Goal: Task Accomplishment & Management: Use online tool/utility

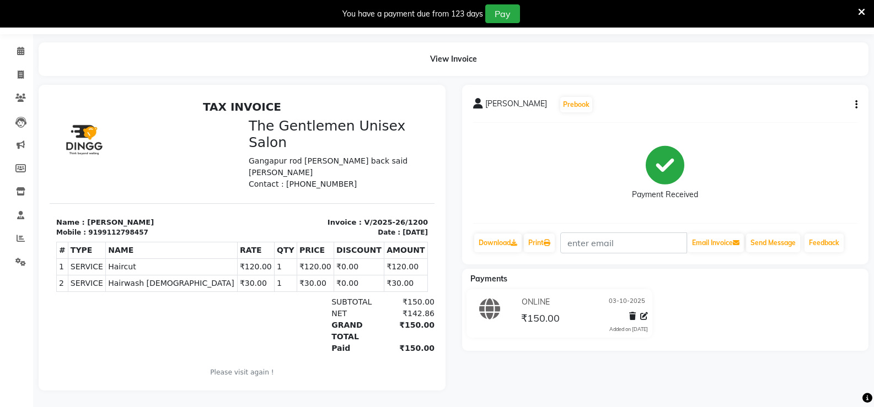
click at [840, 337] on div "[PERSON_NAME] Prebook Payment Received Download Print Email Invoice Send Messag…" at bounding box center [665, 238] width 423 height 306
click at [25, 71] on span at bounding box center [20, 75] width 19 height 13
select select "service"
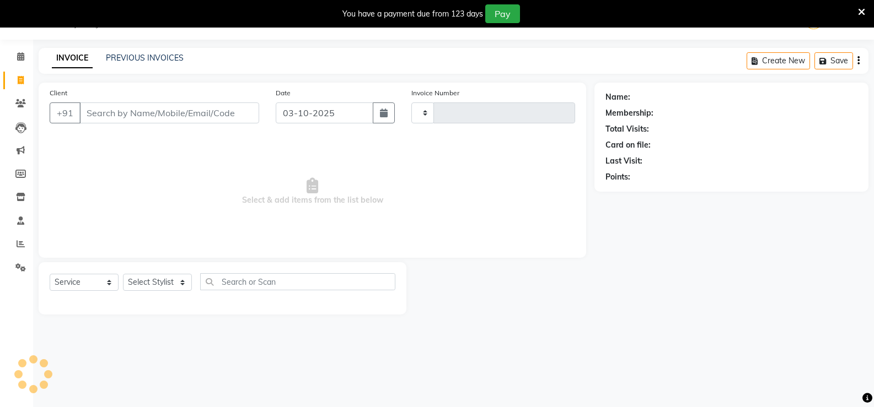
type input "1201"
select select "5552"
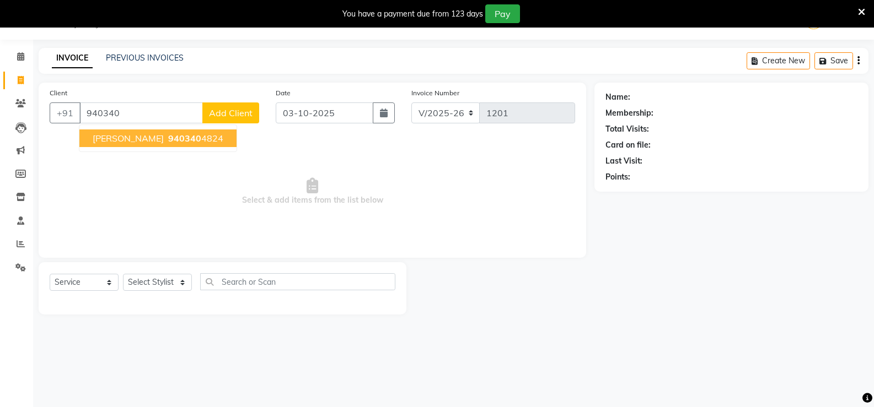
click at [138, 139] on button "[PERSON_NAME] 940340 4824" at bounding box center [157, 139] width 157 height 18
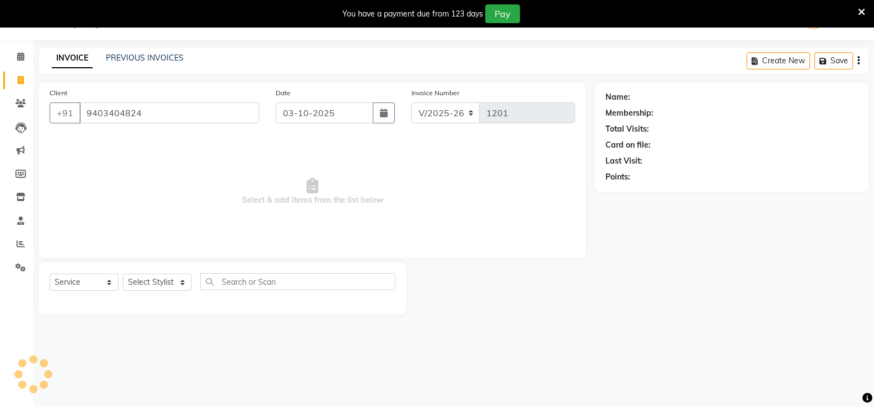
type input "9403404824"
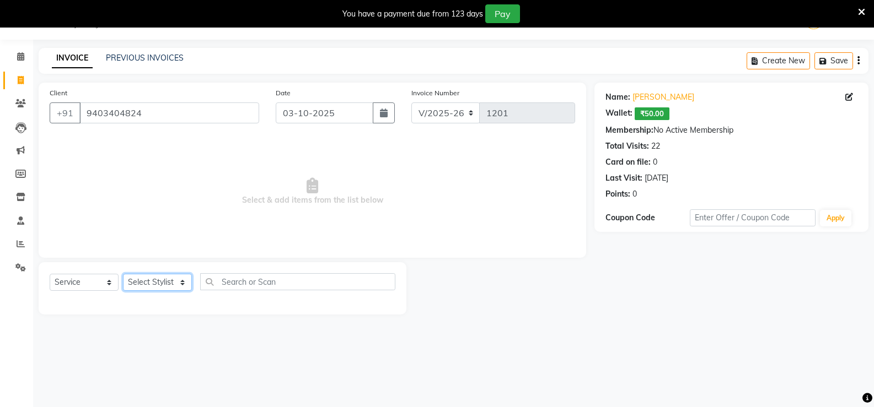
click at [139, 282] on select "Select Stylist [PERSON_NAME]" at bounding box center [157, 282] width 69 height 17
select select "47146"
click at [123, 274] on select "Select Stylist [PERSON_NAME]" at bounding box center [157, 282] width 69 height 17
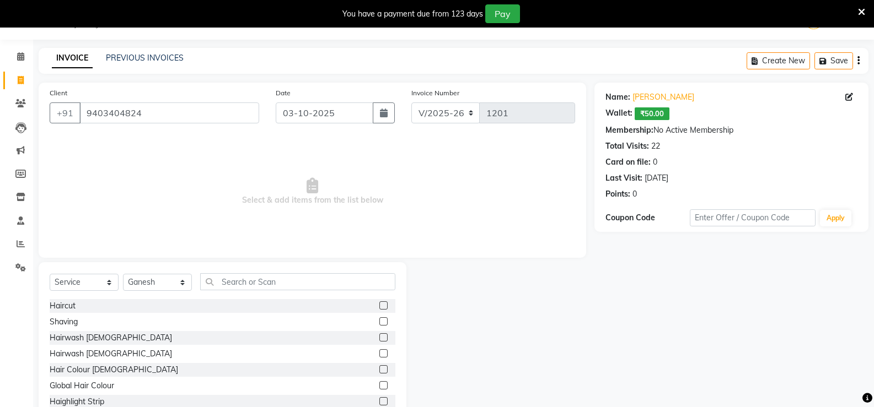
click at [379, 306] on label at bounding box center [383, 306] width 8 height 8
click at [379, 306] on input "checkbox" at bounding box center [382, 306] width 7 height 7
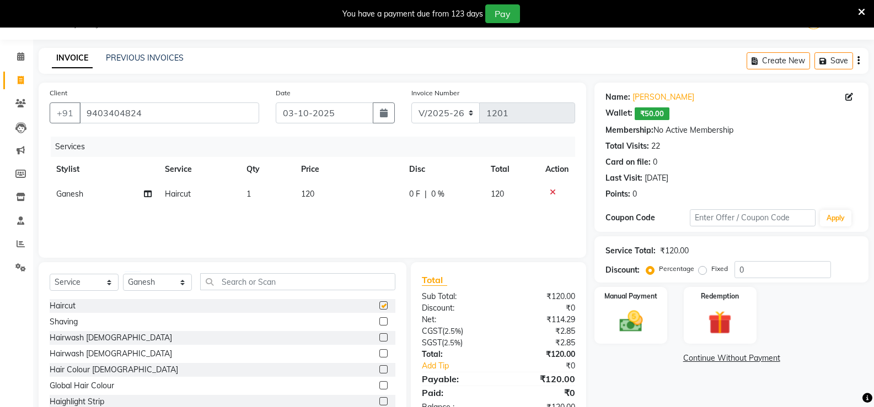
checkbox input "false"
click at [345, 186] on td "120" at bounding box center [348, 194] width 109 height 25
click at [345, 186] on td "120" at bounding box center [351, 203] width 82 height 42
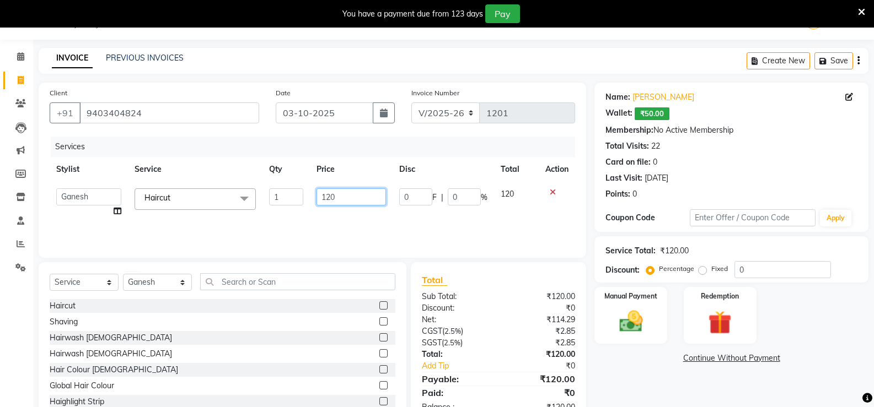
click at [357, 190] on input "120" at bounding box center [350, 197] width 69 height 17
type input "1"
type input "700"
click at [641, 320] on img at bounding box center [630, 322] width 39 height 28
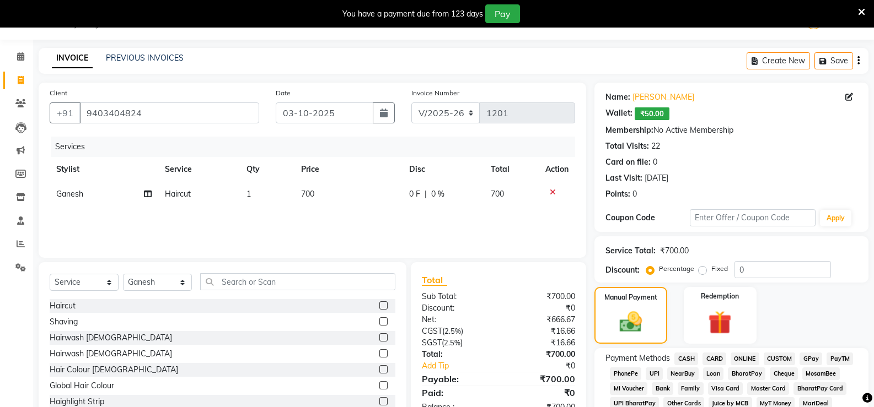
click at [743, 359] on span "ONLINE" at bounding box center [744, 359] width 29 height 13
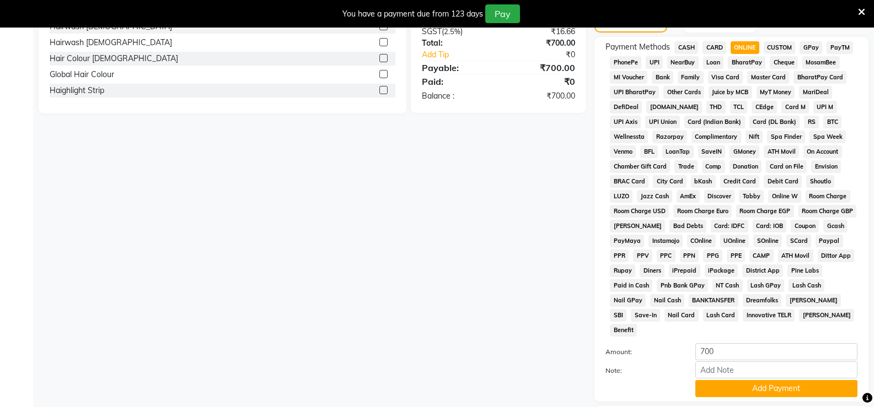
scroll to position [353, 0]
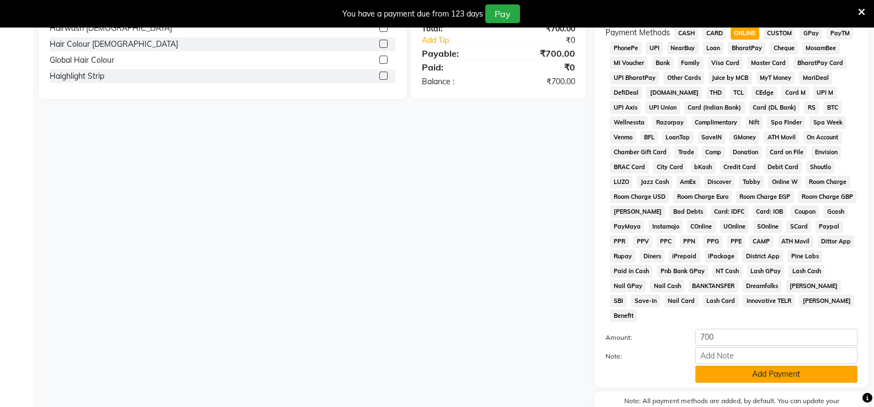
click at [753, 368] on button "Add Payment" at bounding box center [776, 374] width 162 height 17
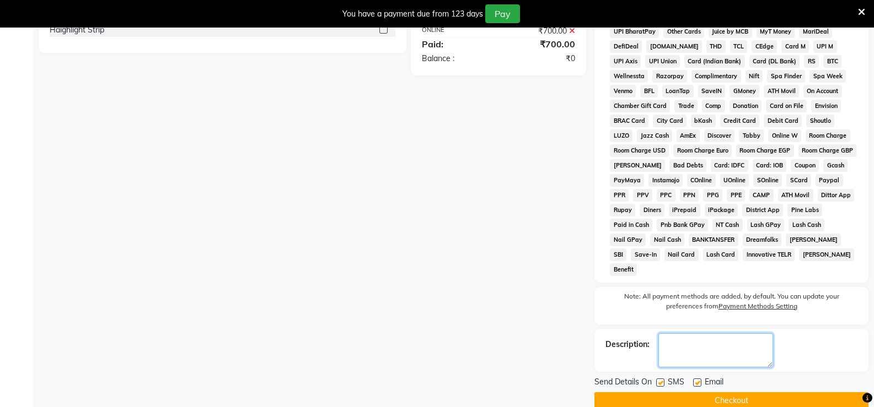
scroll to position [404, 0]
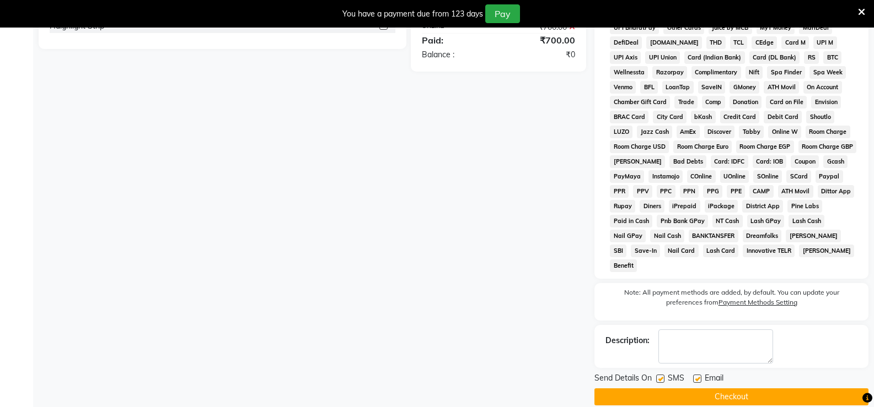
click at [759, 389] on button "Checkout" at bounding box center [731, 397] width 274 height 17
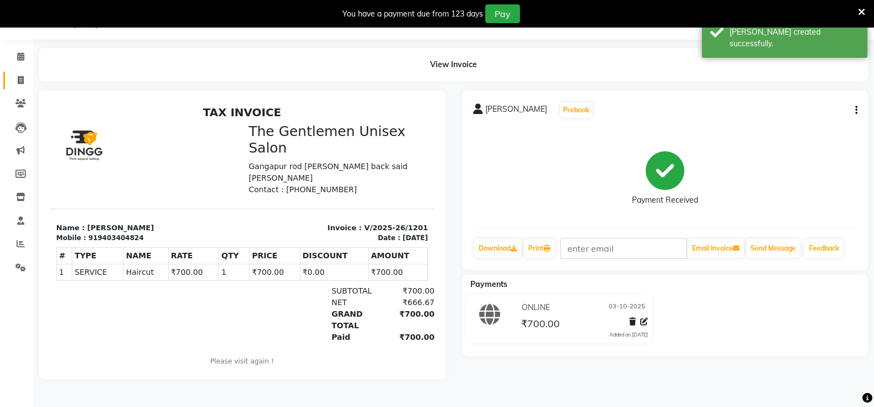
click at [9, 80] on link "Invoice" at bounding box center [16, 81] width 26 height 18
select select "5552"
select select "service"
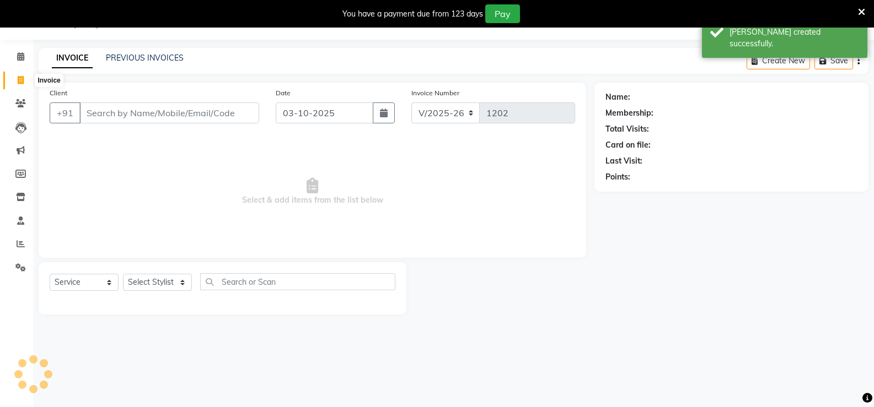
click at [21, 78] on icon at bounding box center [21, 80] width 6 height 8
select select "5552"
select select "service"
click at [20, 238] on link "Reports" at bounding box center [16, 244] width 26 height 18
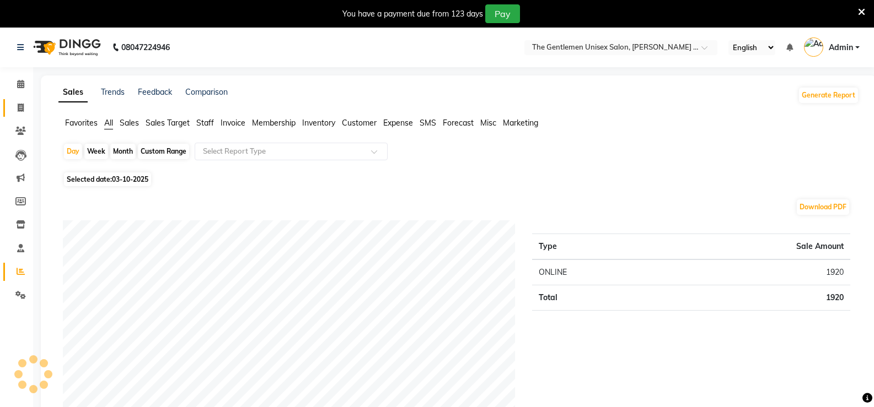
click at [18, 115] on link "Invoice" at bounding box center [16, 108] width 26 height 18
select select "5552"
select select "service"
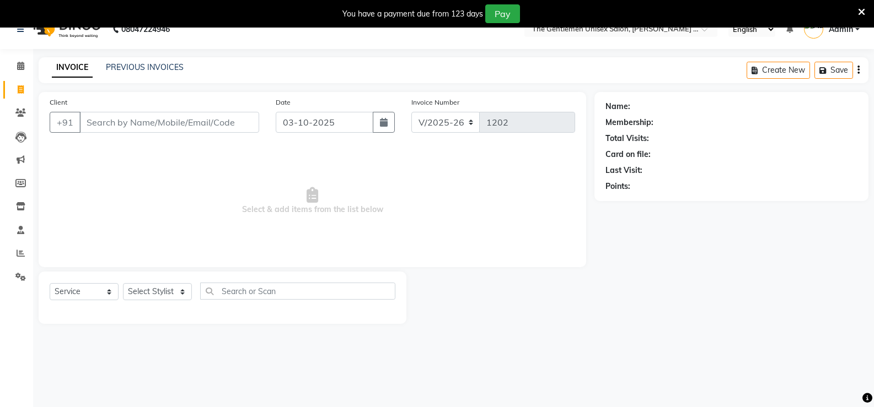
scroll to position [28, 0]
